Goal: Task Accomplishment & Management: Manage account settings

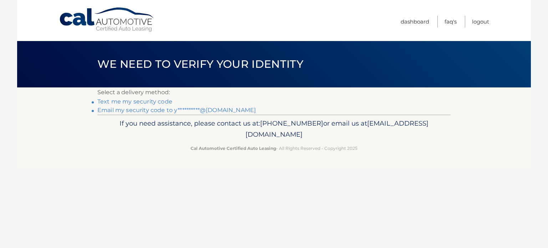
click at [142, 99] on link "Text me my security code" at bounding box center [134, 101] width 75 height 7
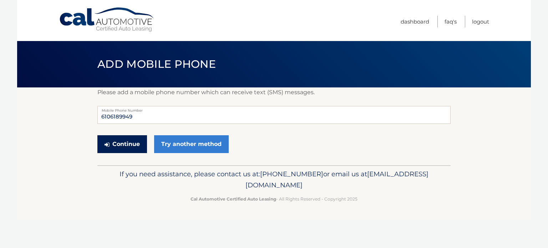
click at [126, 148] on button "Continue" at bounding box center [122, 144] width 50 height 18
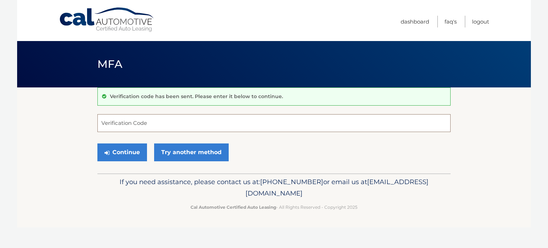
click at [147, 126] on input "Verification Code" at bounding box center [273, 123] width 353 height 18
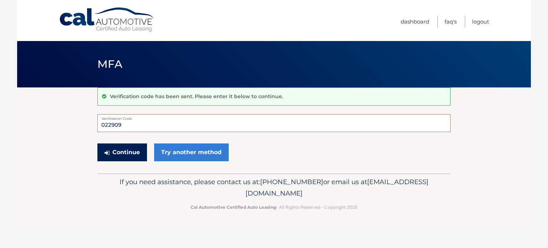
type input "022909"
click at [129, 150] on button "Continue" at bounding box center [122, 152] width 50 height 18
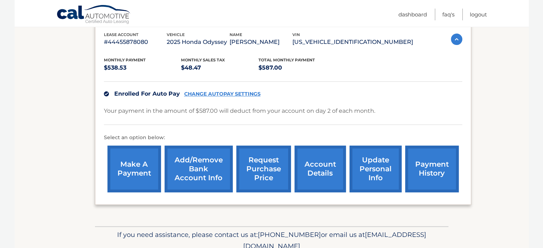
scroll to position [127, 0]
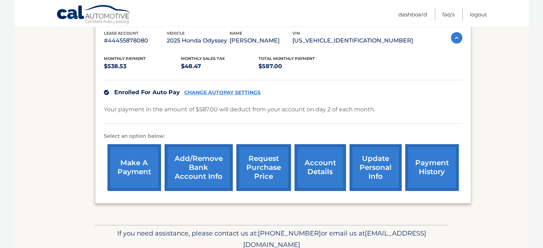
click at [415, 164] on link "payment history" at bounding box center [432, 167] width 54 height 47
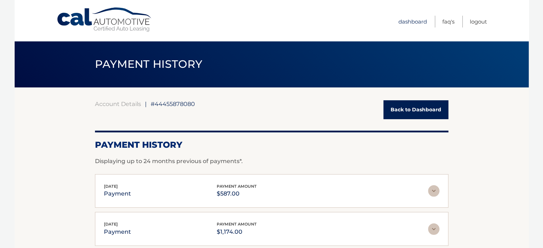
click at [416, 24] on link "Dashboard" at bounding box center [412, 22] width 29 height 12
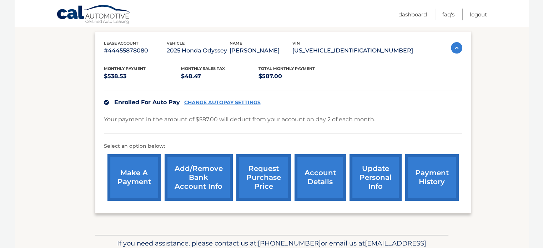
scroll to position [124, 0]
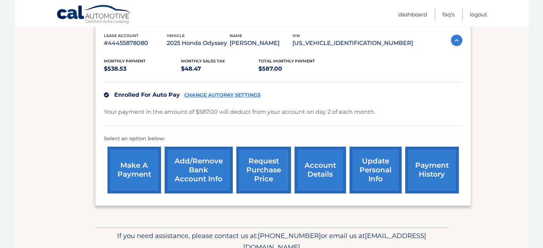
click at [318, 179] on link "account details" at bounding box center [319, 170] width 51 height 47
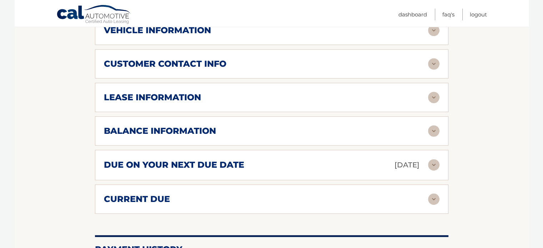
scroll to position [342, 0]
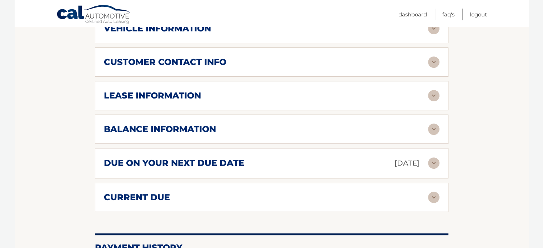
click at [434, 123] on img at bounding box center [433, 128] width 11 height 11
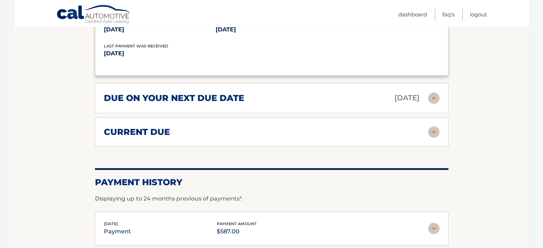
scroll to position [500, 0]
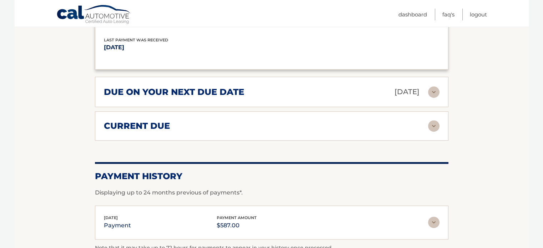
click at [435, 120] on img at bounding box center [433, 125] width 11 height 11
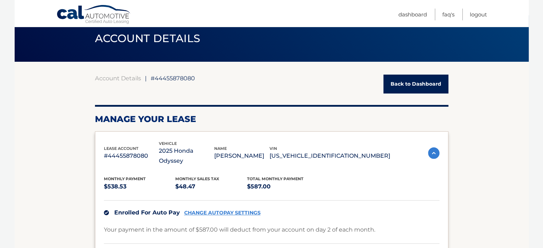
scroll to position [21, 0]
